Goal: Information Seeking & Learning: Learn about a topic

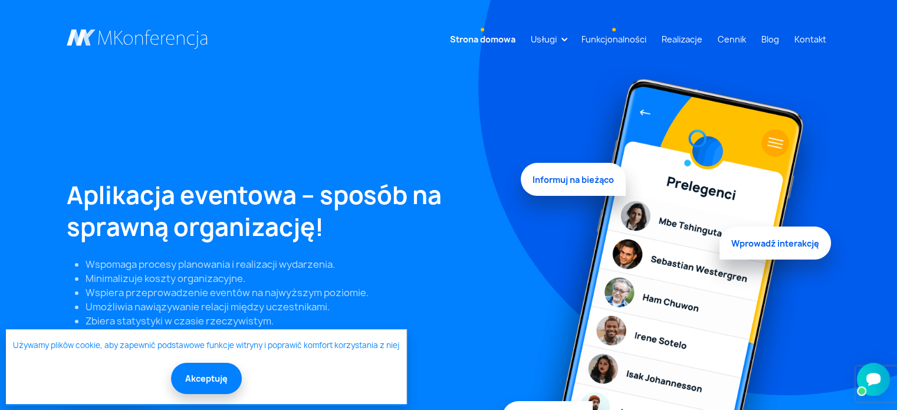
drag, startPoint x: 604, startPoint y: 42, endPoint x: 598, endPoint y: 46, distance: 7.2
click at [604, 42] on link "Funkcjonalności" at bounding box center [614, 39] width 74 height 22
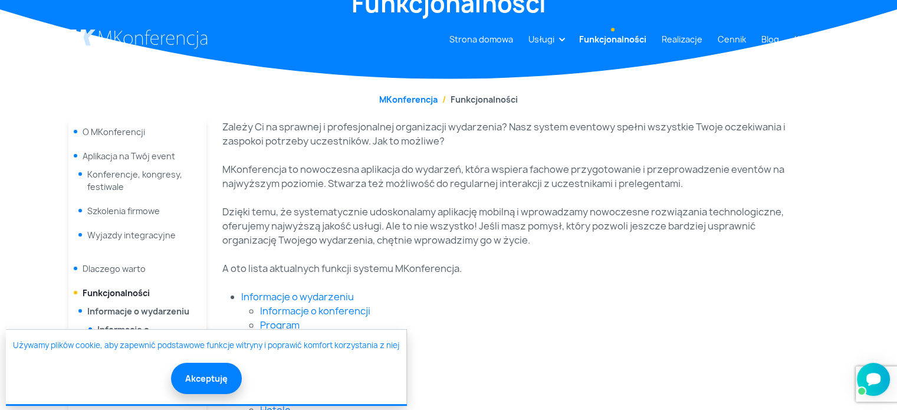
scroll to position [236, 0]
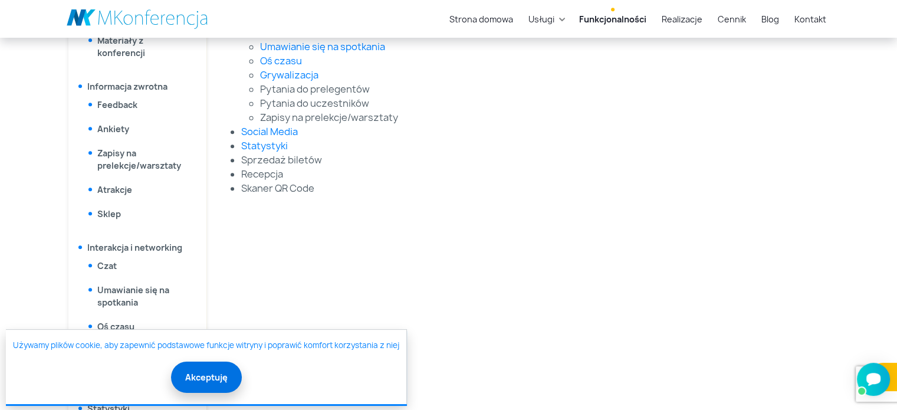
click at [201, 376] on button "Akceptuję" at bounding box center [206, 377] width 71 height 31
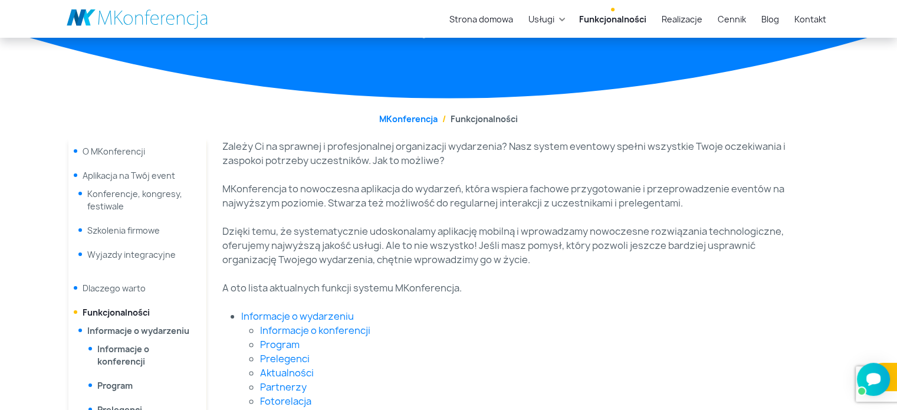
scroll to position [0, 0]
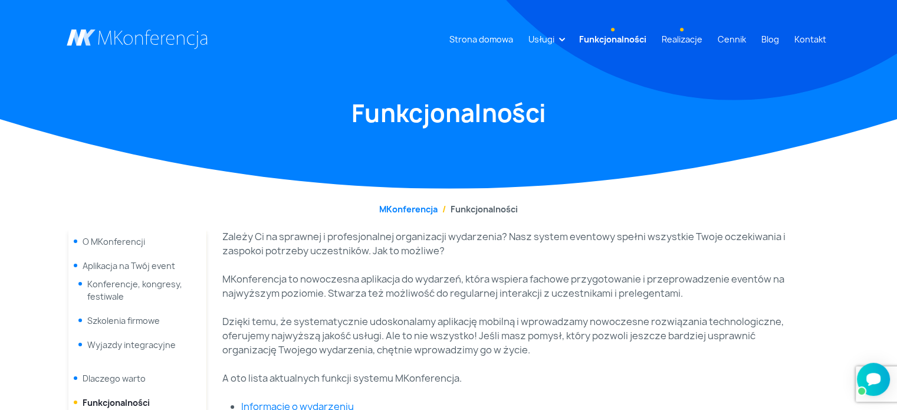
click at [689, 41] on link "Realizacje" at bounding box center [682, 39] width 50 height 22
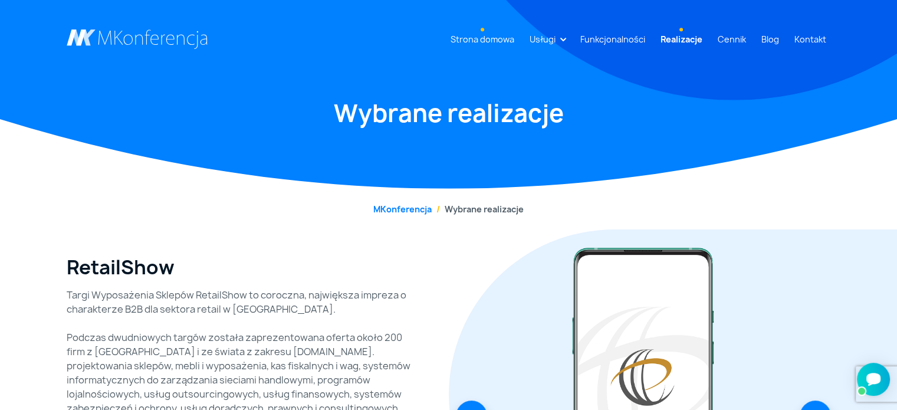
click at [484, 41] on link "Strona domowa" at bounding box center [482, 39] width 73 height 22
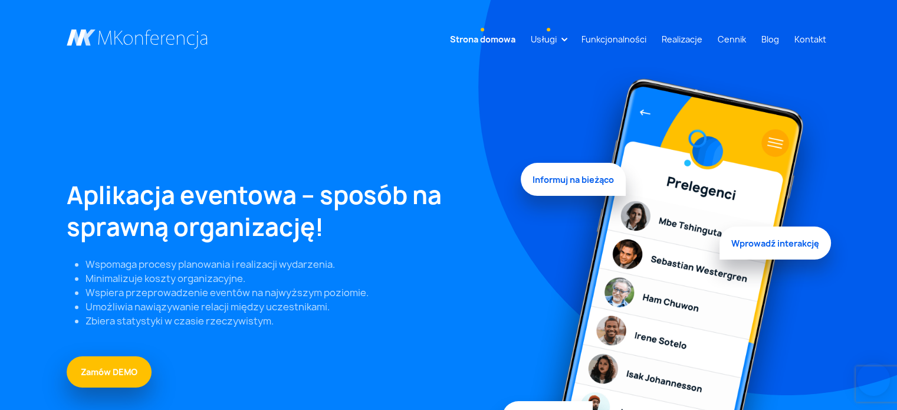
click at [562, 39] on link "Usługi" at bounding box center [543, 39] width 35 height 22
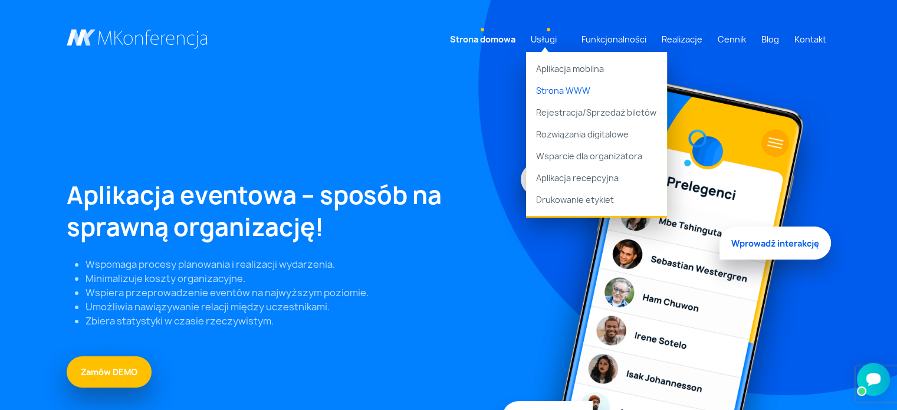
click at [581, 90] on link "Strona WWW" at bounding box center [596, 91] width 141 height 22
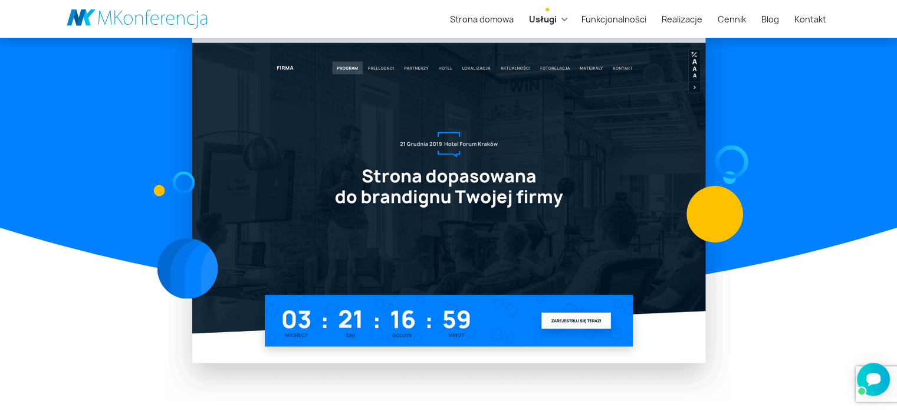
scroll to position [118, 0]
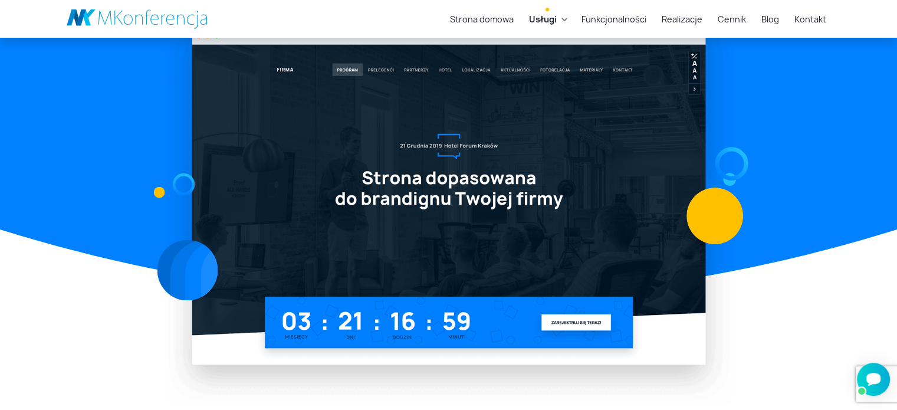
click at [562, 19] on link "Usługi" at bounding box center [543, 19] width 37 height 22
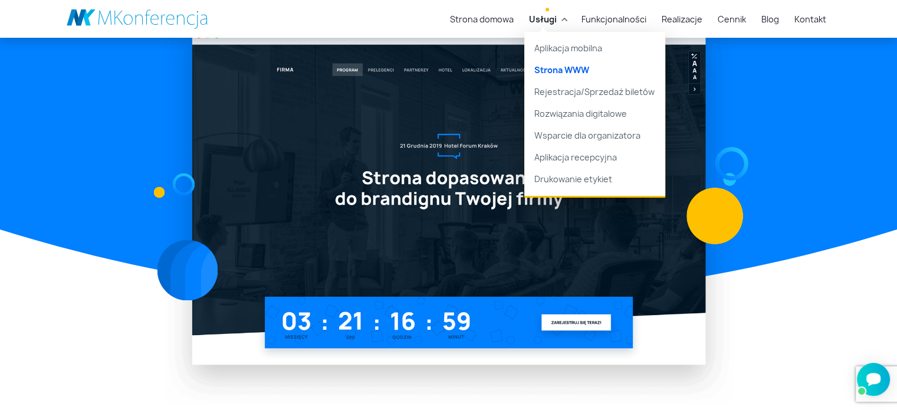
click at [567, 67] on link "Strona WWW" at bounding box center [595, 70] width 141 height 22
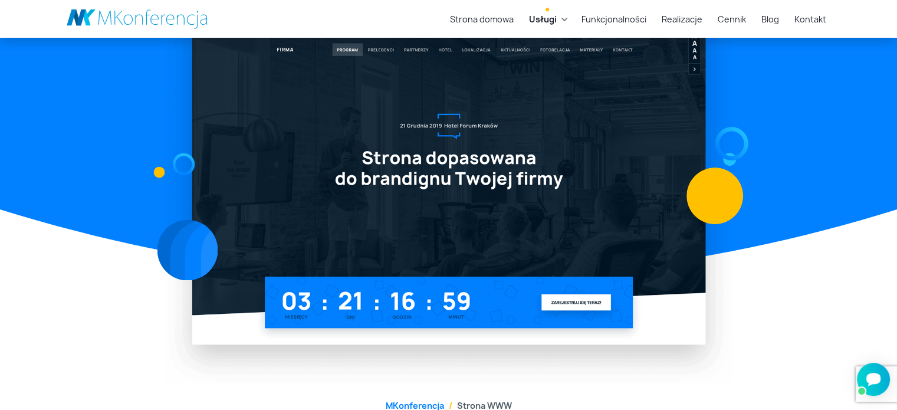
scroll to position [78, 0]
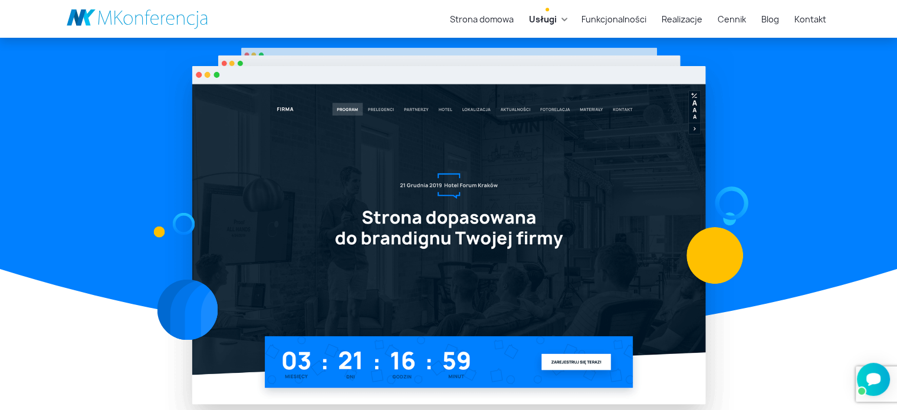
click at [562, 20] on link "Usługi" at bounding box center [543, 19] width 37 height 22
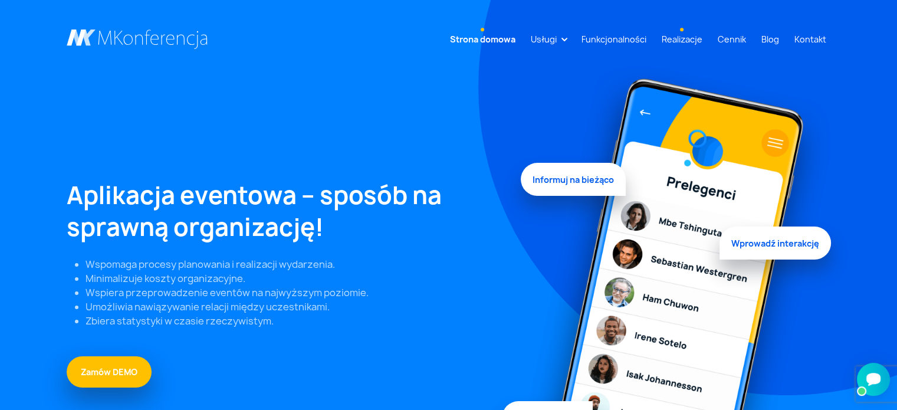
click at [690, 40] on link "Realizacje" at bounding box center [682, 39] width 50 height 22
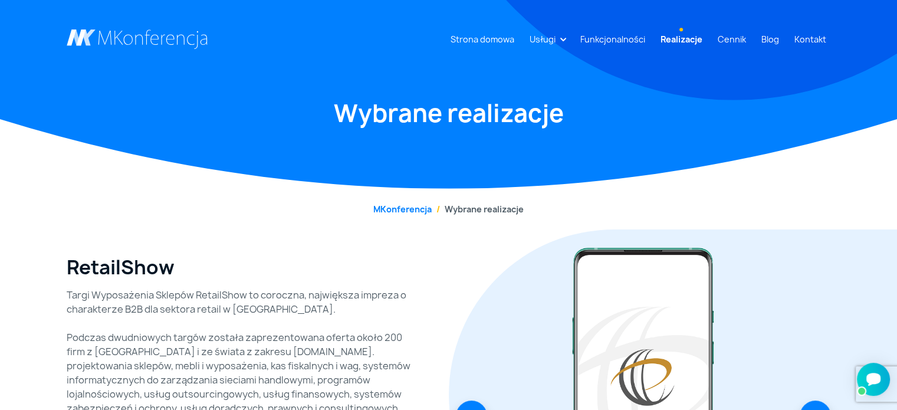
click at [477, 212] on li "Wybrane realizacje" at bounding box center [478, 209] width 92 height 12
click at [421, 209] on link "MKonferencja" at bounding box center [403, 209] width 58 height 11
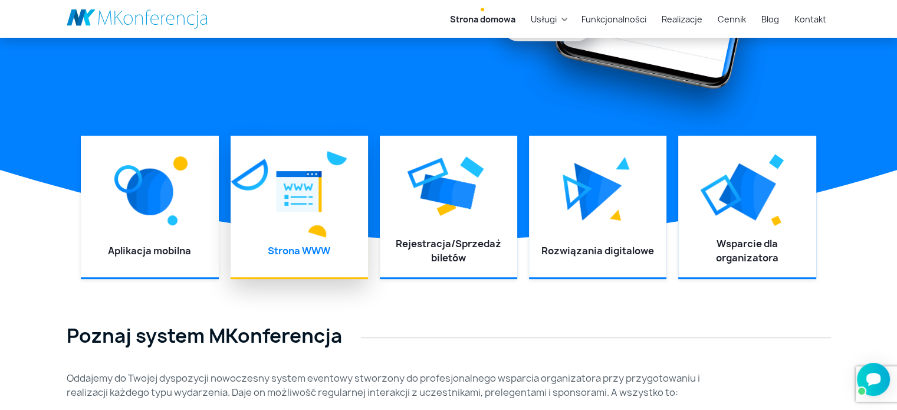
click at [307, 231] on img at bounding box center [317, 232] width 21 height 18
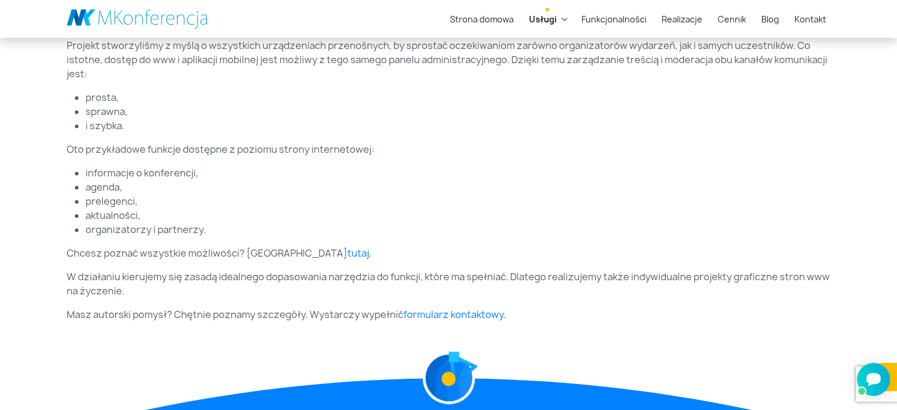
scroll to position [692, 0]
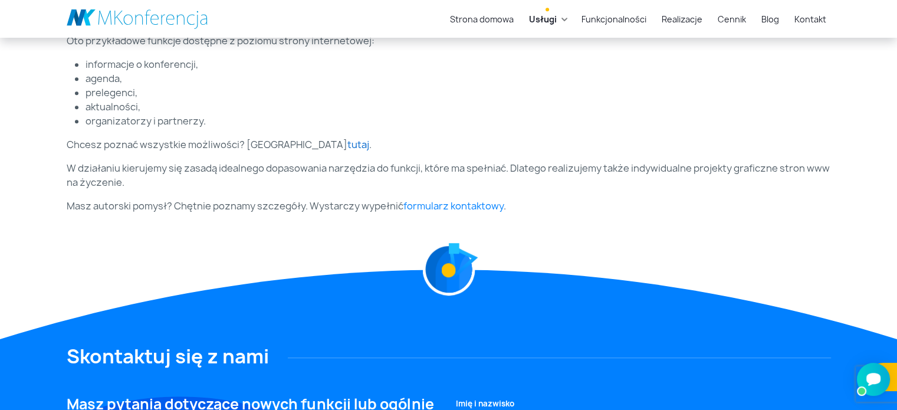
click at [348, 143] on link "tutaj" at bounding box center [359, 144] width 22 height 13
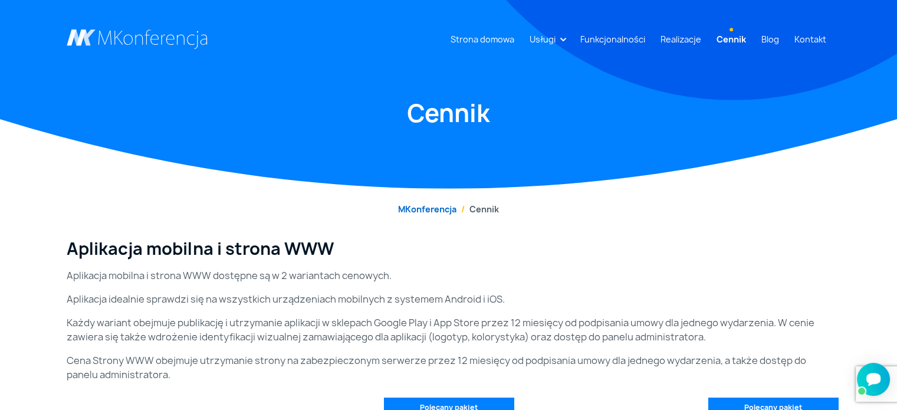
click at [414, 210] on link "MKonferencja" at bounding box center [427, 209] width 58 height 11
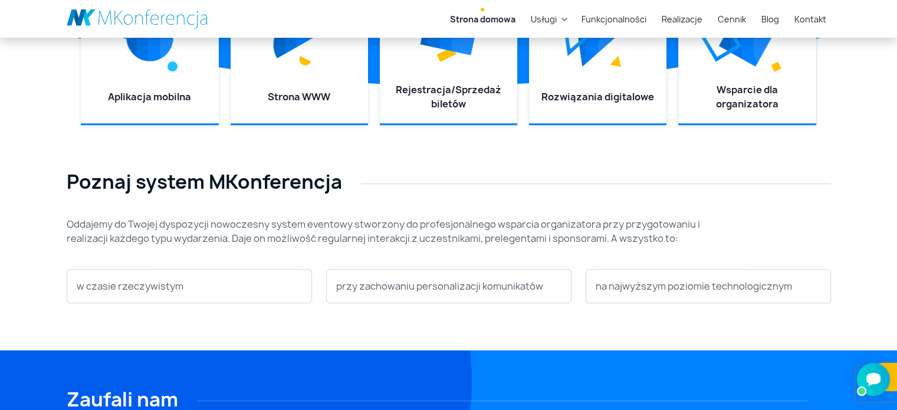
scroll to position [393, 0]
